Goal: Information Seeking & Learning: Find contact information

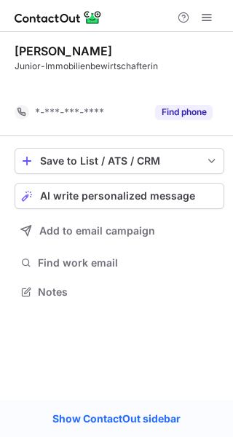
scroll to position [258, 233]
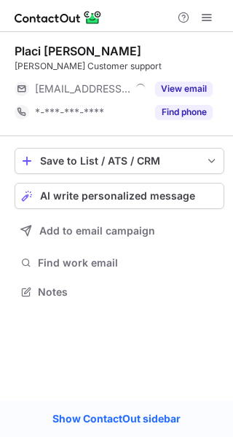
scroll to position [7, 7]
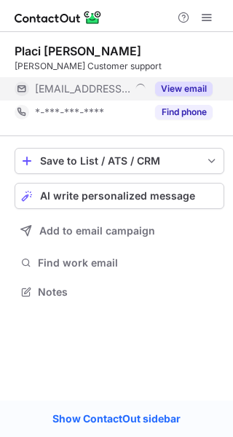
click at [189, 95] on button "View email" at bounding box center [184, 89] width 58 height 15
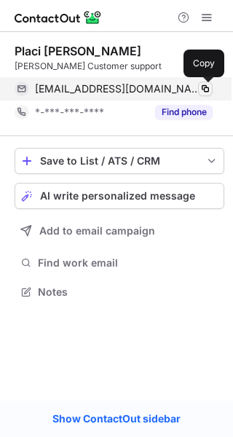
click at [205, 89] on span at bounding box center [206, 89] width 12 height 12
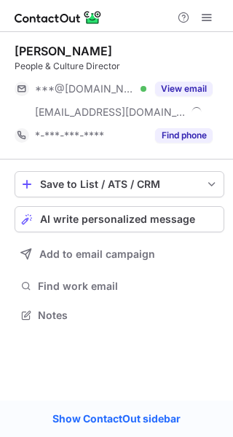
scroll to position [305, 233]
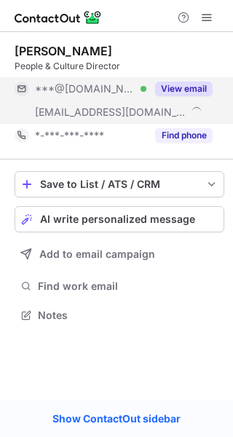
click at [183, 87] on button "View email" at bounding box center [184, 89] width 58 height 15
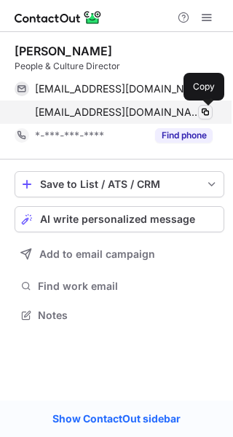
click at [203, 112] on span at bounding box center [206, 112] width 12 height 12
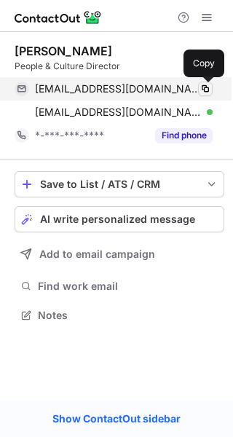
click at [205, 92] on span at bounding box center [206, 89] width 12 height 12
